Goal: Task Accomplishment & Management: Use online tool/utility

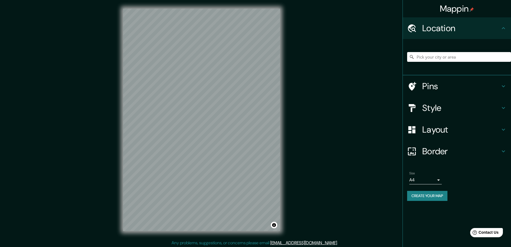
click at [434, 106] on h4 "Style" at bounding box center [462, 107] width 78 height 11
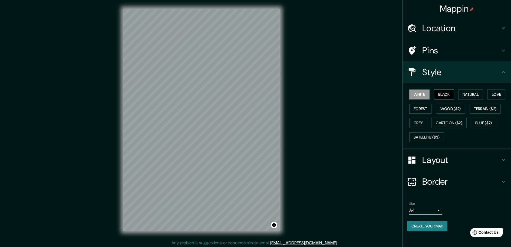
click at [447, 93] on button "Black" at bounding box center [444, 94] width 20 height 10
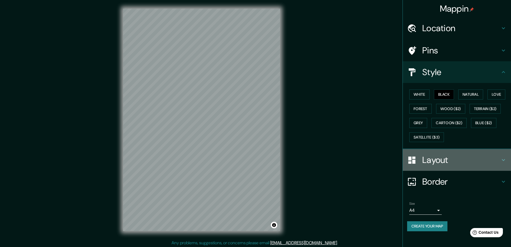
click at [442, 158] on h4 "Layout" at bounding box center [462, 159] width 78 height 11
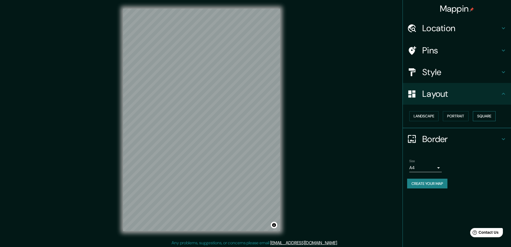
click at [489, 115] on button "Square" at bounding box center [484, 116] width 23 height 10
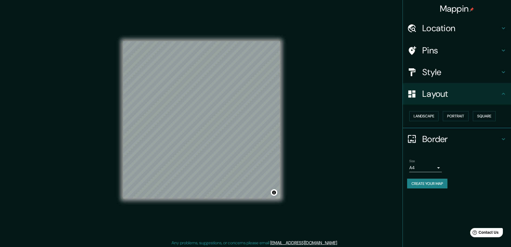
click at [441, 167] on body "Mappin Location Pins Style Layout Landscape Portrait Square Border Choose a bor…" at bounding box center [255, 123] width 511 height 247
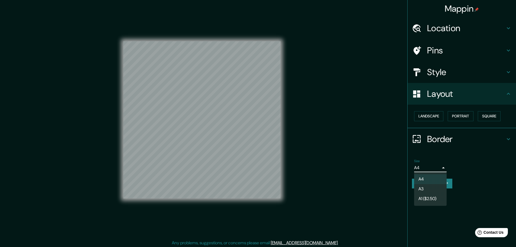
click at [427, 187] on li "A3" at bounding box center [430, 189] width 32 height 10
type input "a4"
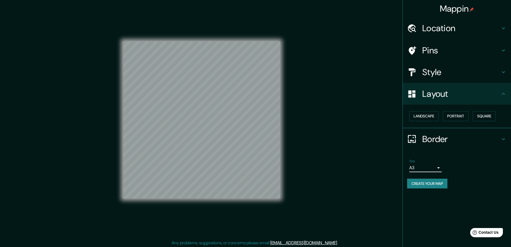
click at [441, 28] on h4 "Location" at bounding box center [462, 28] width 78 height 11
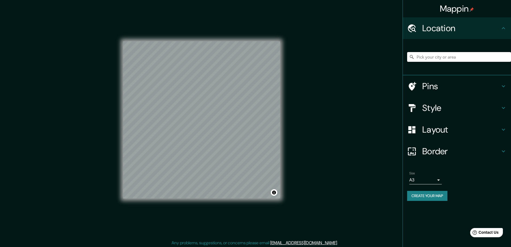
paste input "28 range avenue Lynn ma 01904"
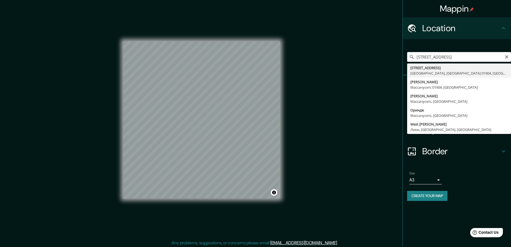
type input "28 Range Avenue, Линн, Массачусетс 01904, США"
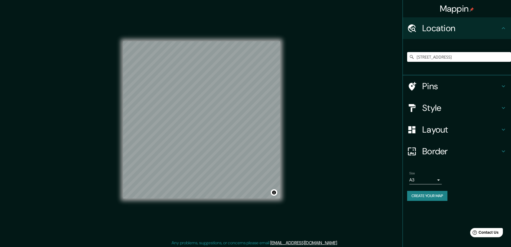
click at [428, 194] on button "Create your map" at bounding box center [428, 196] width 40 height 10
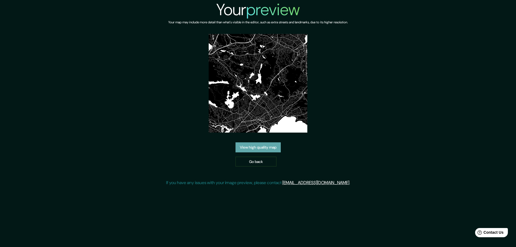
click at [257, 147] on link "View high quality map" at bounding box center [257, 147] width 45 height 10
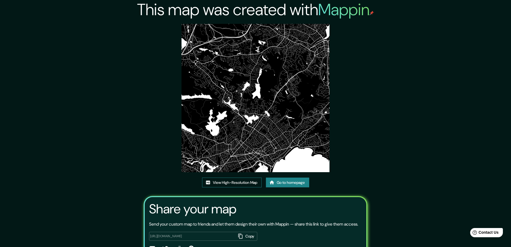
click at [216, 181] on link "View High-Resolution Map" at bounding box center [232, 182] width 60 height 10
click at [275, 181] on icon at bounding box center [271, 182] width 5 height 5
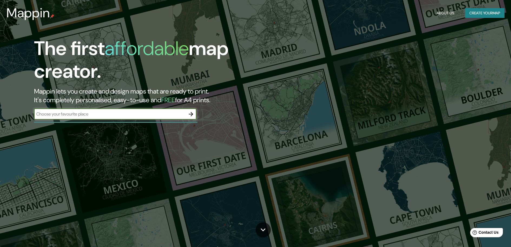
click at [190, 114] on icon "button" at bounding box center [191, 114] width 6 height 6
